Goal: Find specific page/section: Find specific page/section

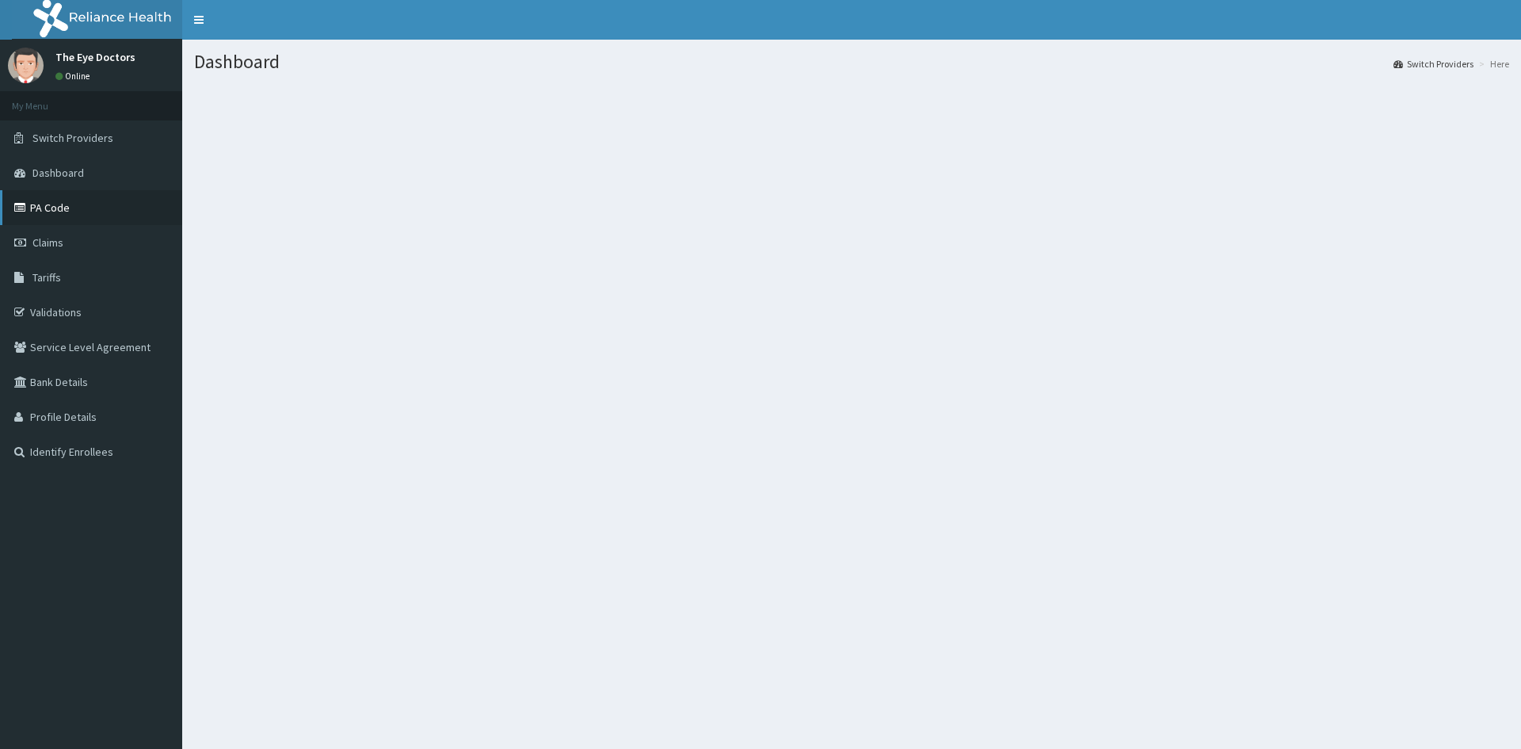
click at [52, 205] on link "PA Code" at bounding box center [91, 207] width 182 height 35
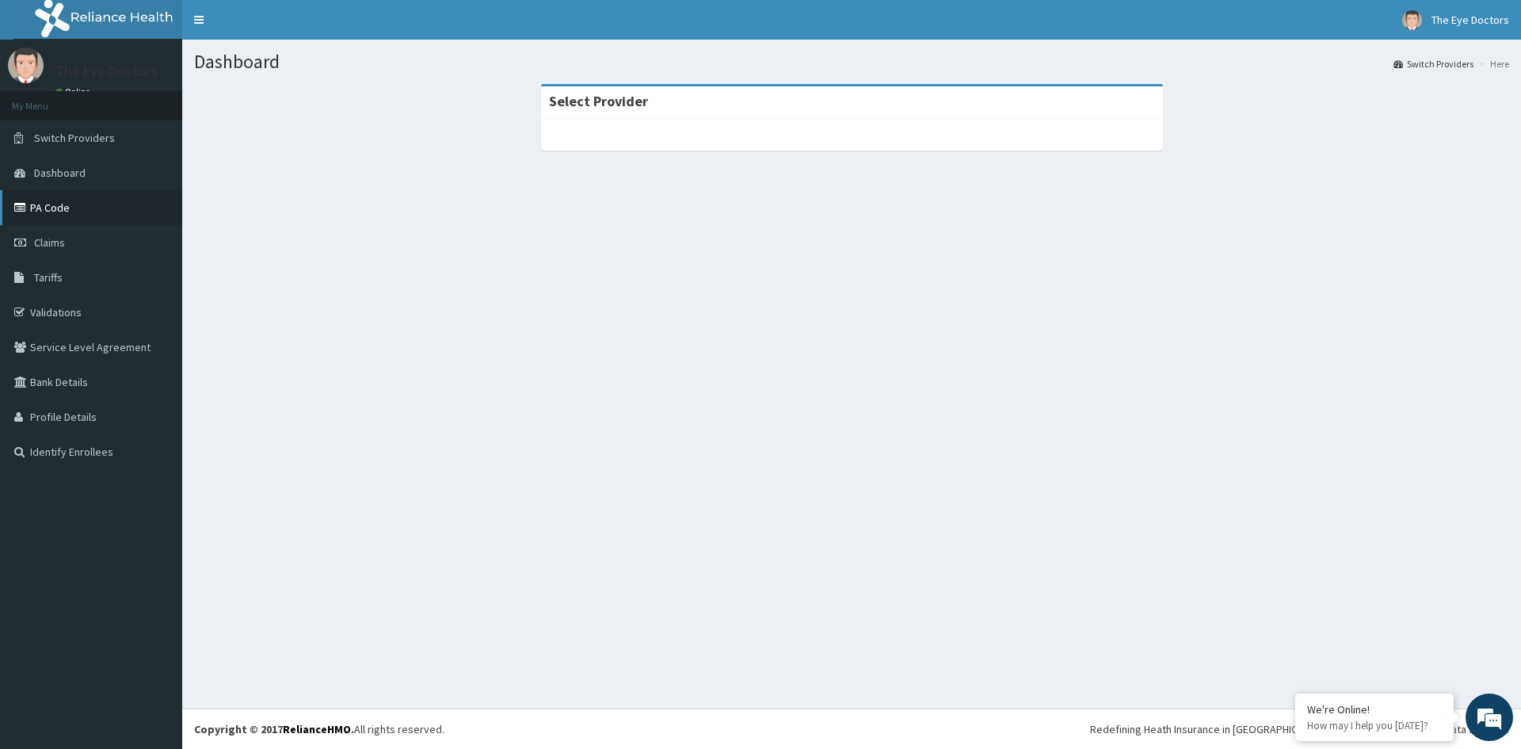
click at [49, 210] on link "PA Code" at bounding box center [91, 207] width 182 height 35
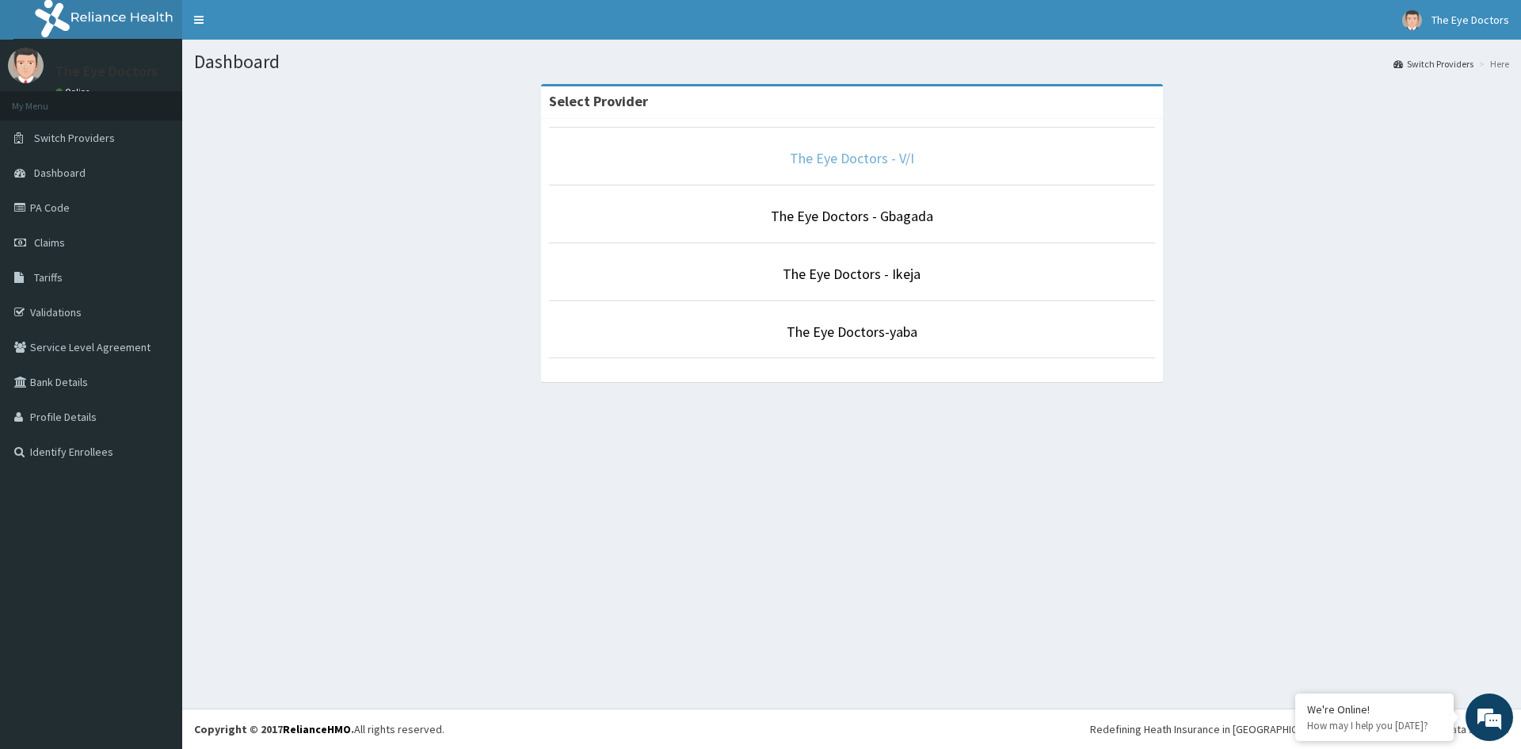
click at [834, 150] on link "The Eye Doctors - V/I" at bounding box center [852, 158] width 124 height 18
